Goal: Information Seeking & Learning: Check status

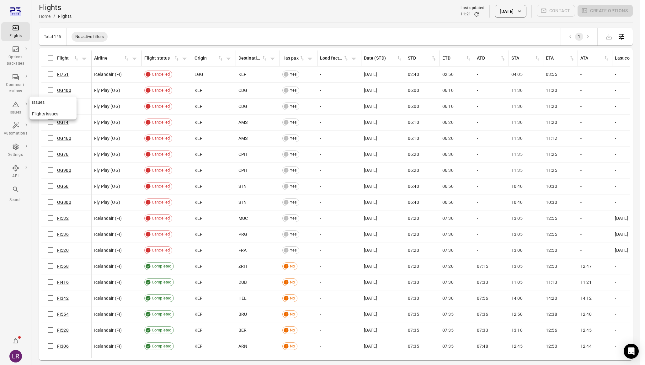
click at [38, 103] on link "Issues" at bounding box center [52, 103] width 47 height 12
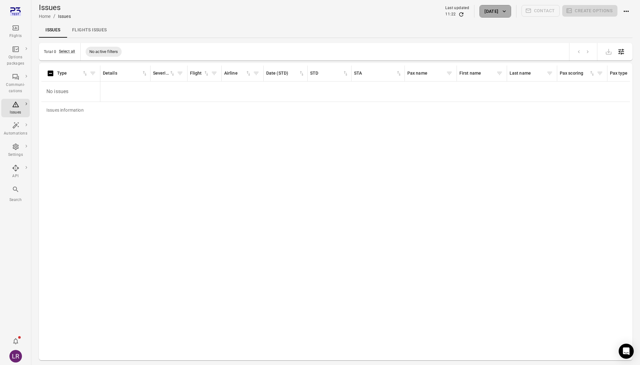
click at [494, 8] on button "[DATE]" at bounding box center [494, 11] width 31 height 13
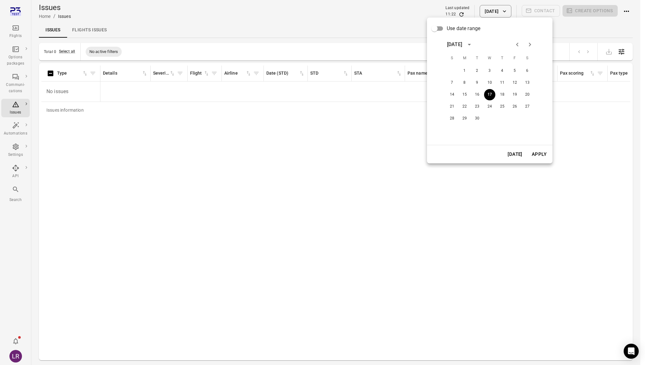
click at [449, 29] on span "Use date range" at bounding box center [463, 29] width 34 height 8
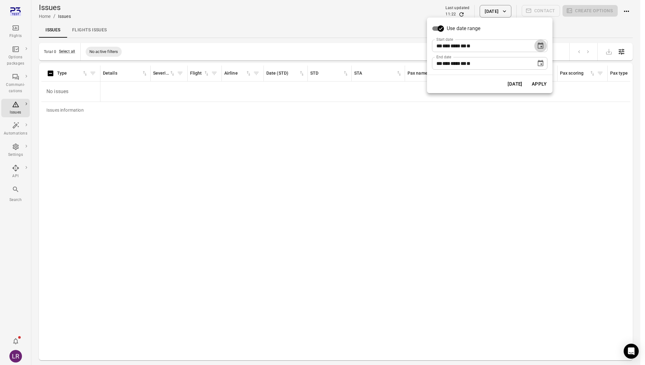
click at [542, 47] on icon "Choose date, selected date is Sep 17, 2025" at bounding box center [540, 46] width 8 height 8
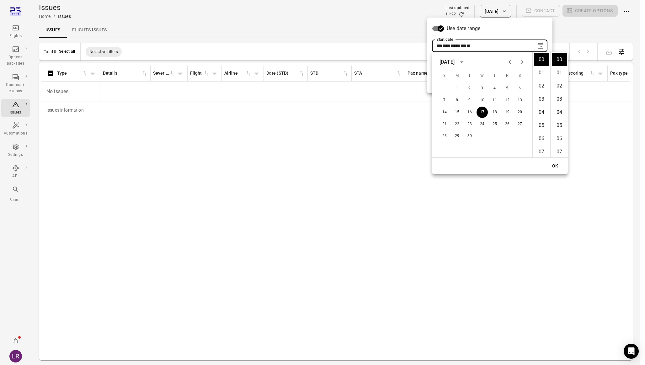
click at [514, 62] on button "Previous month" at bounding box center [509, 62] width 13 height 13
click at [507, 86] on button "1" at bounding box center [506, 88] width 11 height 11
type input "**********"
click at [557, 166] on button "OK" at bounding box center [555, 166] width 20 height 12
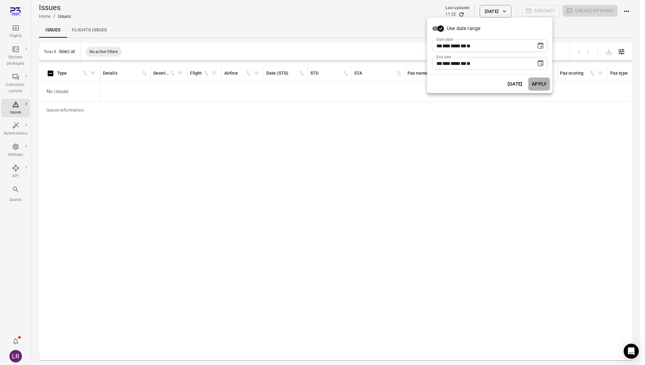
click at [543, 84] on button "Apply" at bounding box center [539, 83] width 22 height 13
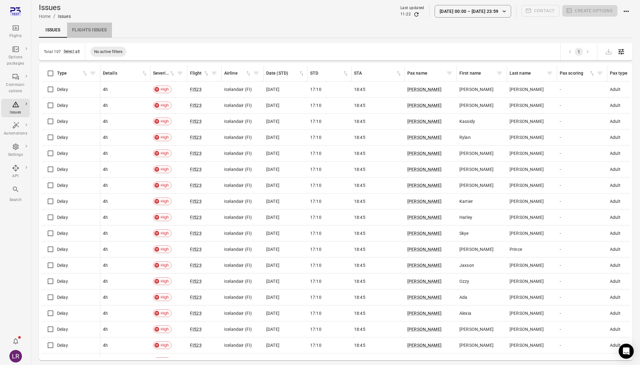
click at [90, 34] on link "Flights issues" at bounding box center [89, 30] width 45 height 15
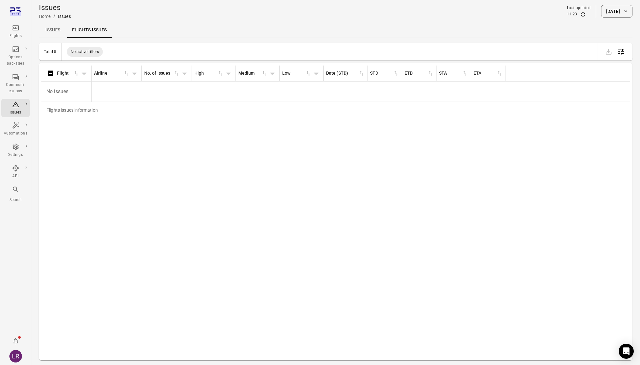
click at [50, 29] on link "Issues" at bounding box center [53, 30] width 28 height 15
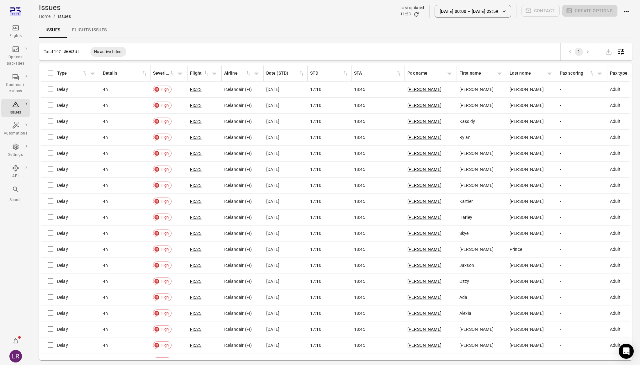
click at [93, 30] on link "Flights issues" at bounding box center [89, 30] width 45 height 15
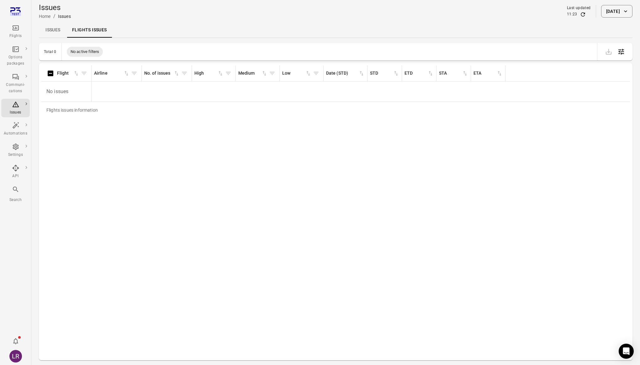
click at [608, 16] on button "[DATE]" at bounding box center [616, 11] width 31 height 13
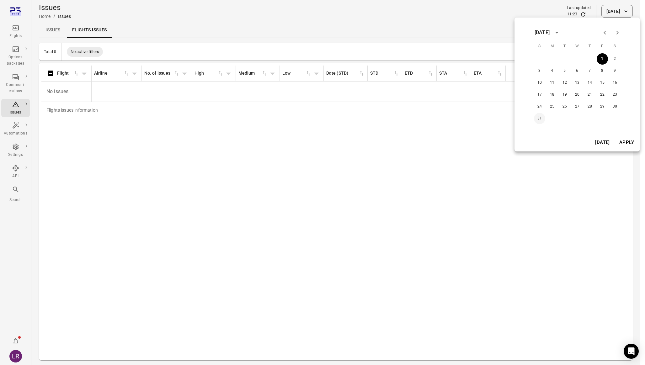
click at [542, 119] on button "31" at bounding box center [539, 118] width 11 height 11
click at [628, 142] on button "Apply" at bounding box center [626, 142] width 22 height 13
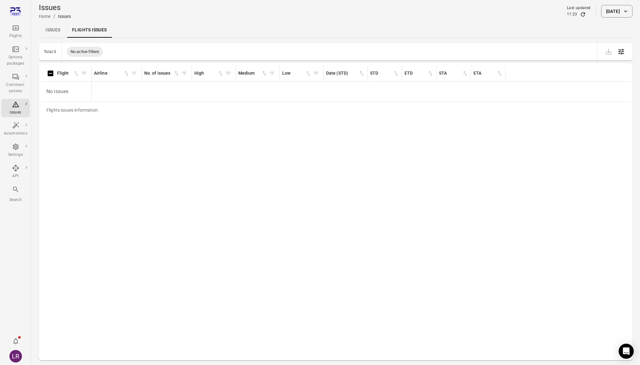
click at [607, 9] on button "[DATE]" at bounding box center [616, 11] width 31 height 13
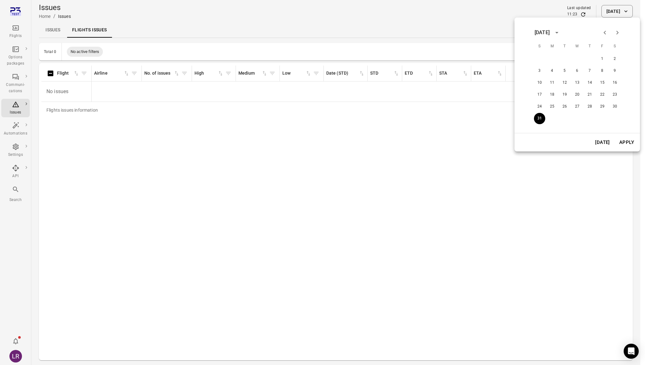
click at [599, 147] on button "[DATE]" at bounding box center [602, 142] width 22 height 13
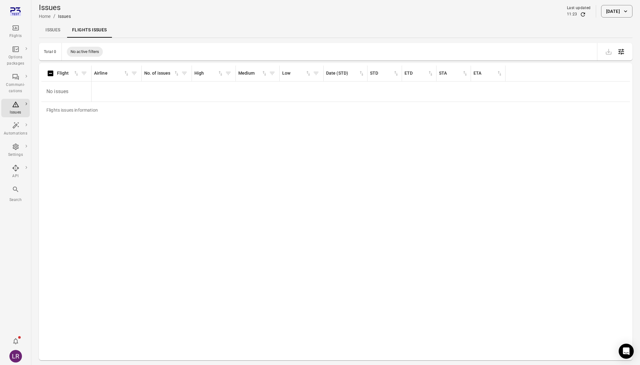
click at [618, 8] on button "[DATE]" at bounding box center [616, 11] width 31 height 13
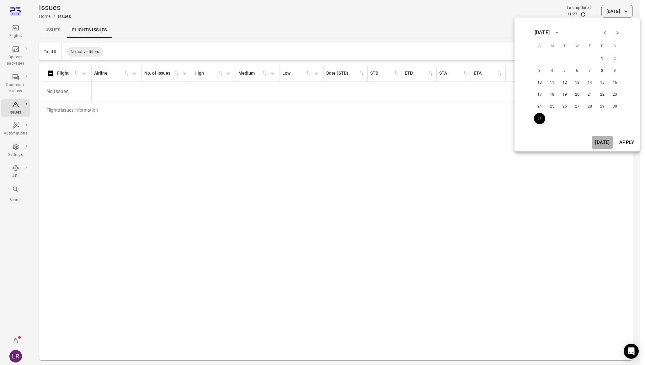
click at [598, 137] on button "[DATE]" at bounding box center [602, 142] width 22 height 13
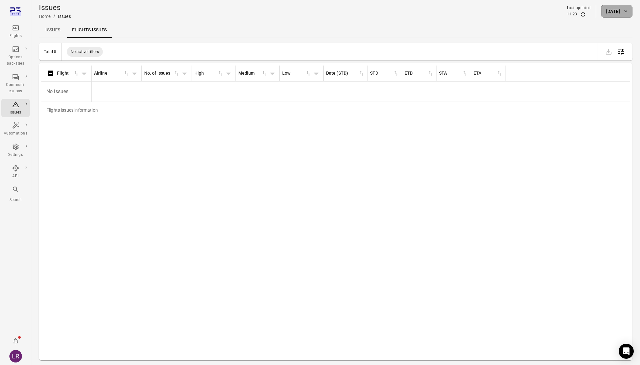
click at [622, 8] on icon "button" at bounding box center [625, 11] width 6 height 6
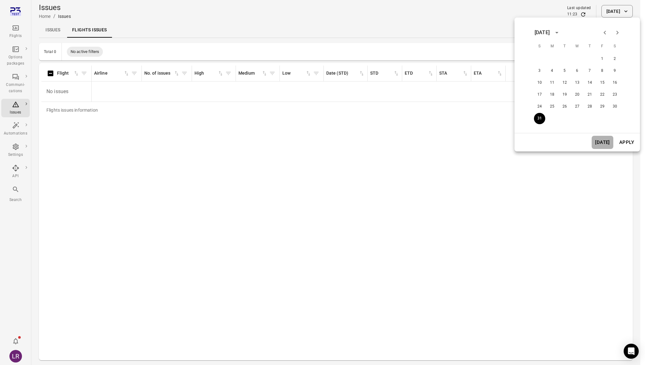
click at [600, 142] on button "[DATE]" at bounding box center [602, 142] width 22 height 13
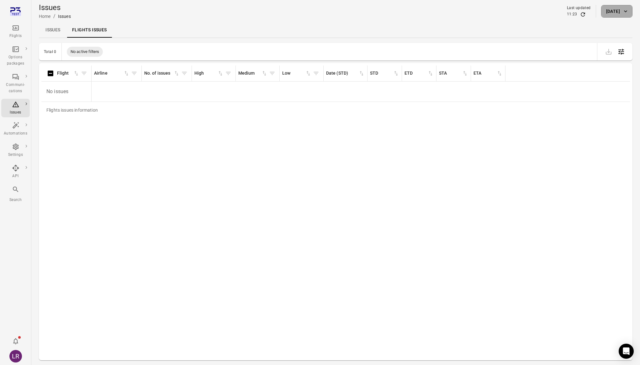
click at [624, 9] on icon "button" at bounding box center [625, 11] width 6 height 6
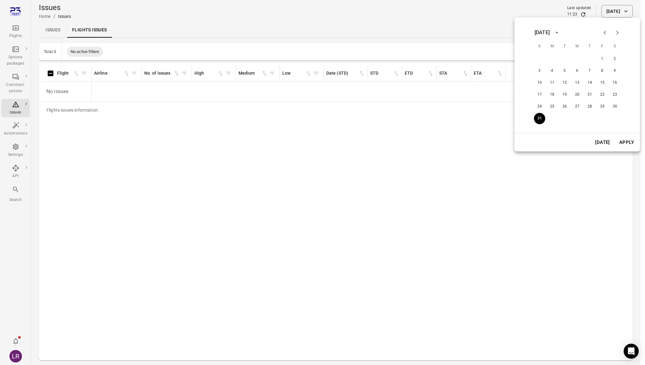
click at [617, 35] on icon "Next month" at bounding box center [617, 33] width 8 height 8
click at [600, 139] on button "[DATE]" at bounding box center [602, 142] width 22 height 13
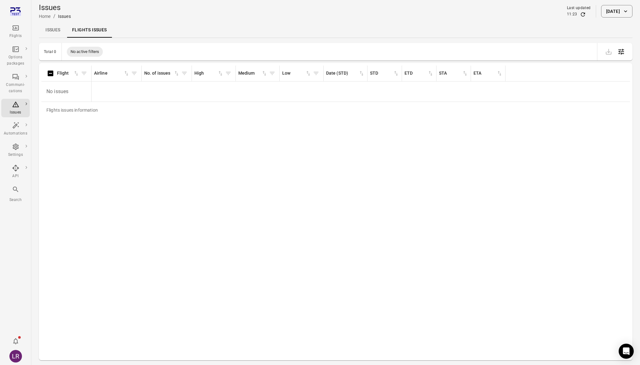
click at [616, 16] on button "[DATE]" at bounding box center [616, 11] width 31 height 13
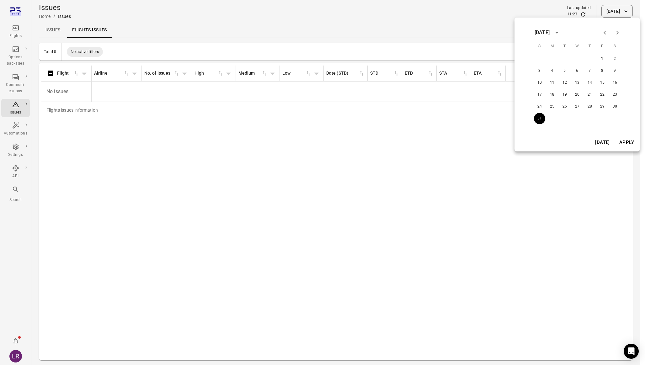
click at [616, 32] on icon "Next month" at bounding box center [617, 33] width 8 height 8
click at [577, 80] on button "17" at bounding box center [576, 82] width 11 height 11
click at [627, 140] on button "Apply" at bounding box center [626, 142] width 22 height 13
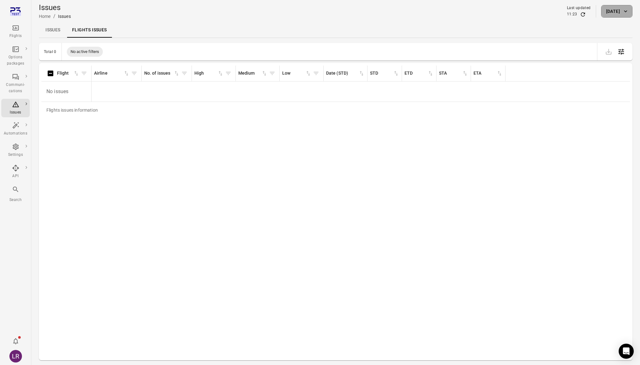
click at [621, 17] on button "[DATE]" at bounding box center [616, 11] width 31 height 13
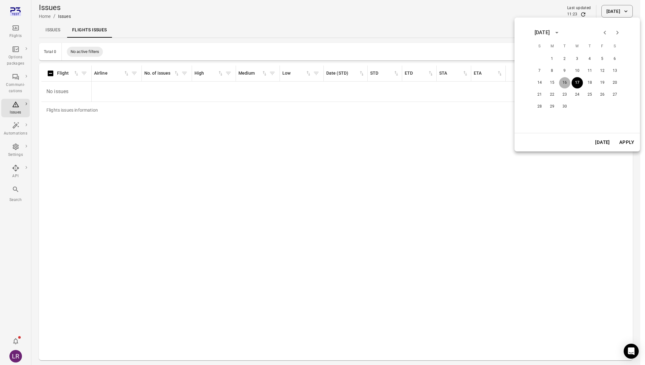
click at [567, 80] on button "16" at bounding box center [564, 82] width 11 height 11
click at [603, 141] on button "[DATE]" at bounding box center [602, 142] width 22 height 13
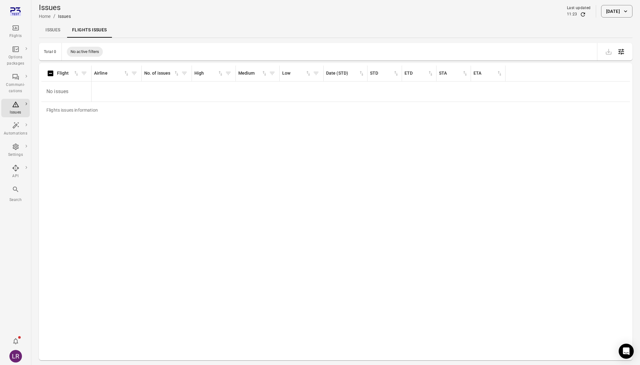
click at [619, 18] on div "Issues Home / Issues Last updated 11:23 [DATE]" at bounding box center [336, 12] width 594 height 18
click at [619, 13] on button "[DATE]" at bounding box center [616, 11] width 31 height 13
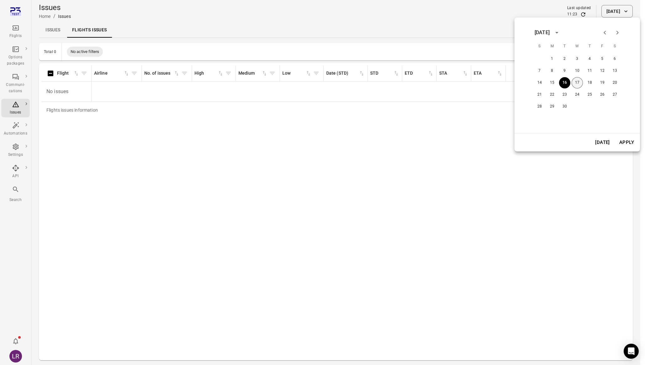
click at [578, 82] on button "17" at bounding box center [576, 82] width 11 height 11
click at [628, 144] on button "Apply" at bounding box center [626, 142] width 22 height 13
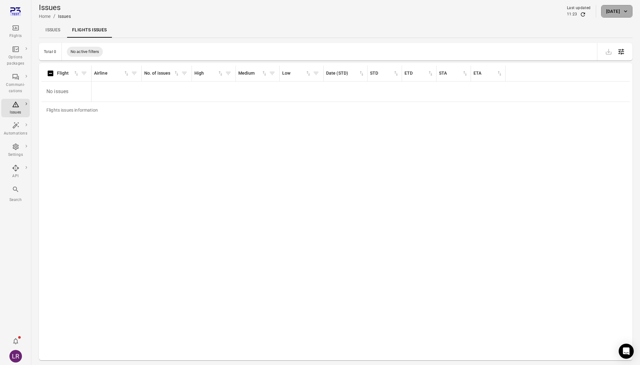
click at [628, 8] on icon "button" at bounding box center [625, 11] width 6 height 6
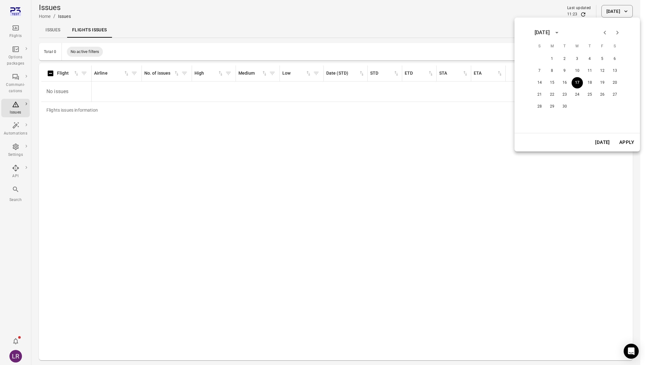
click at [562, 77] on div "14 15 16 17 18 19 20" at bounding box center [577, 82] width 100 height 11
click at [564, 82] on button "16" at bounding box center [564, 82] width 11 height 11
click at [626, 142] on button "Apply" at bounding box center [626, 142] width 22 height 13
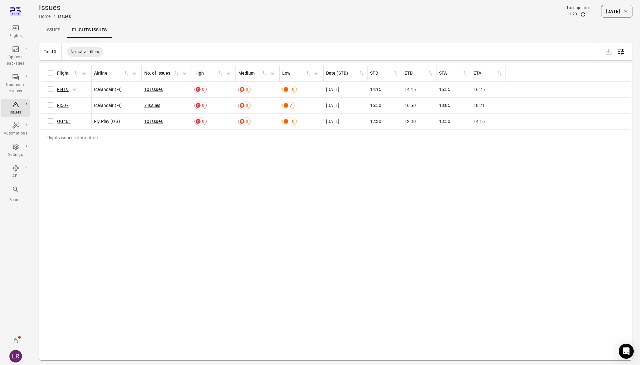
click at [64, 88] on link "FI419" at bounding box center [63, 89] width 12 height 5
click at [161, 89] on link "10 issues" at bounding box center [153, 89] width 18 height 5
click at [158, 91] on link "10 issues" at bounding box center [153, 89] width 18 height 5
click at [153, 103] on link "7 issues" at bounding box center [152, 105] width 16 height 5
click at [156, 123] on link "10 issues" at bounding box center [153, 121] width 18 height 5
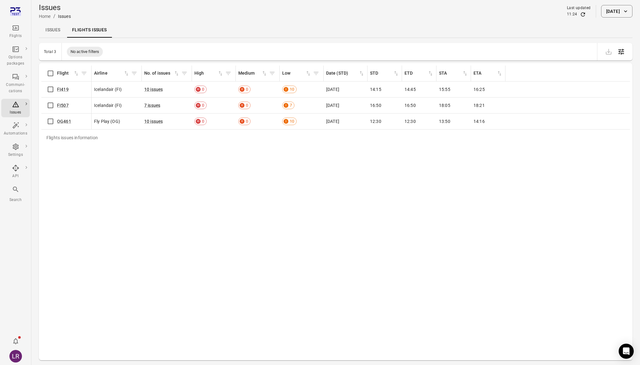
click at [57, 31] on link "Issues" at bounding box center [53, 30] width 28 height 15
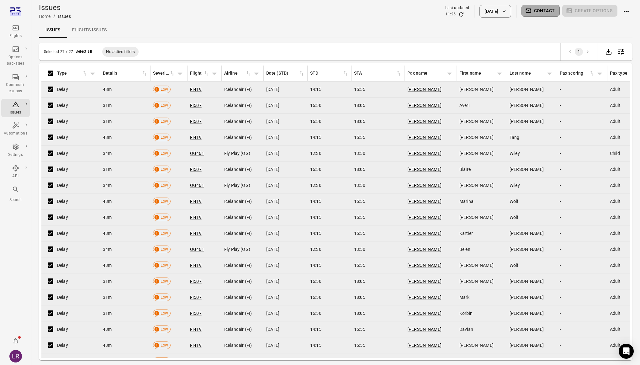
click at [550, 12] on button "Contact" at bounding box center [540, 11] width 39 height 12
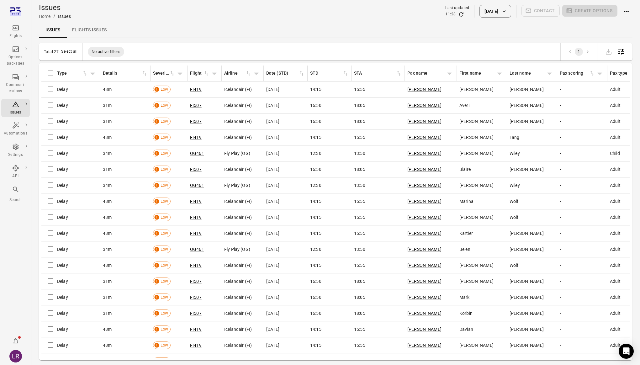
click at [198, 20] on div "Issues Home / Issues Last updated 11:28 [DATE] Contact Create options" at bounding box center [336, 12] width 594 height 18
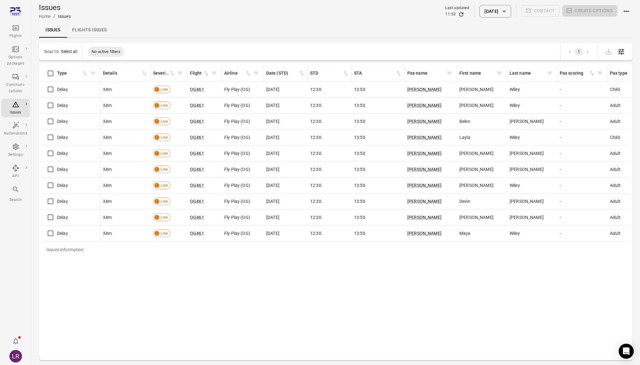
click at [370, 295] on div "Issues information Type Details Severity Flight Airline Date (STD) STD STA Pax …" at bounding box center [335, 212] width 589 height 292
